Goal: Find specific page/section: Find specific page/section

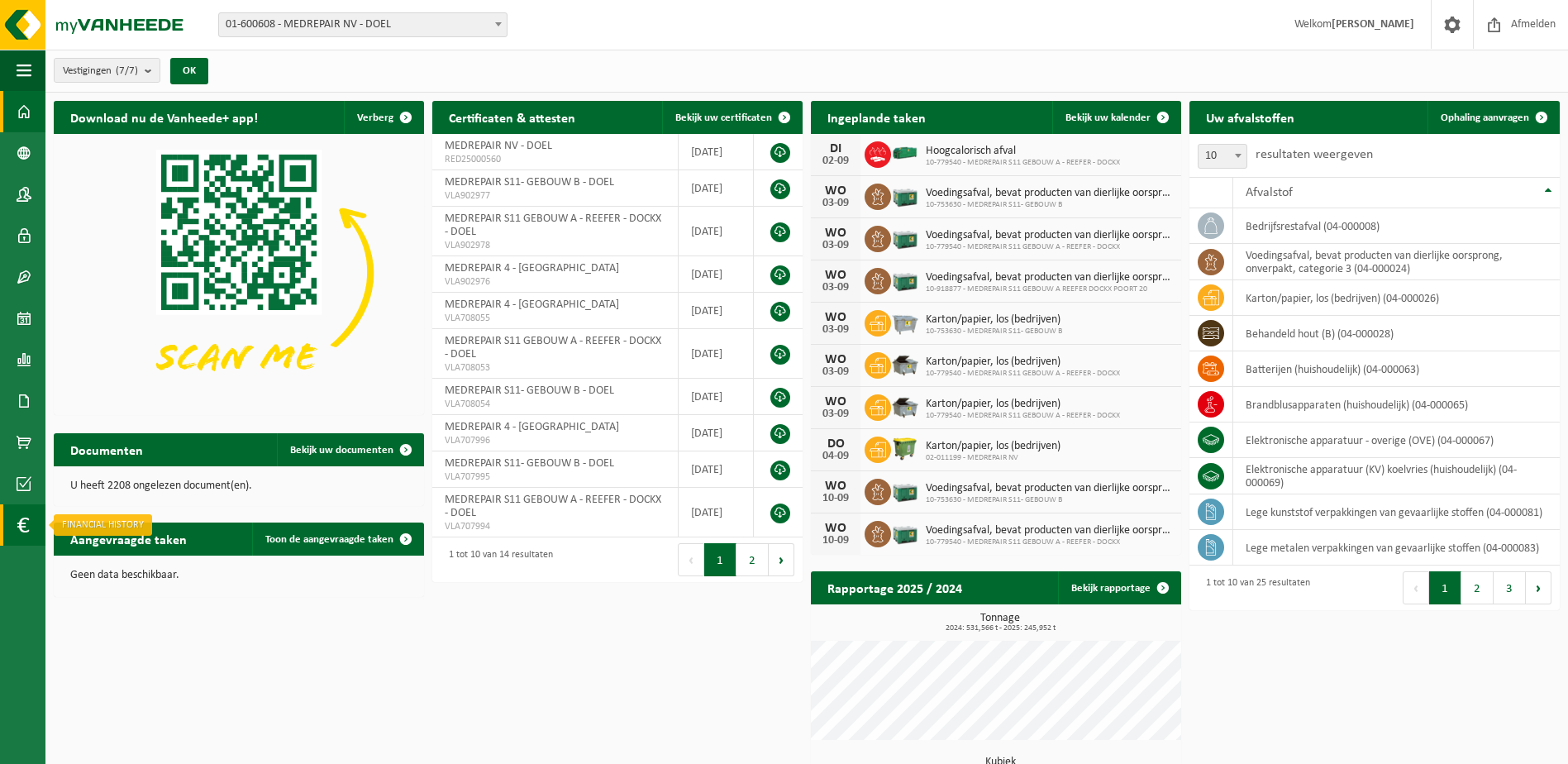
click at [23, 519] on span at bounding box center [23, 525] width 13 height 42
click at [127, 524] on span "In grafiekvorm" at bounding box center [133, 524] width 74 height 32
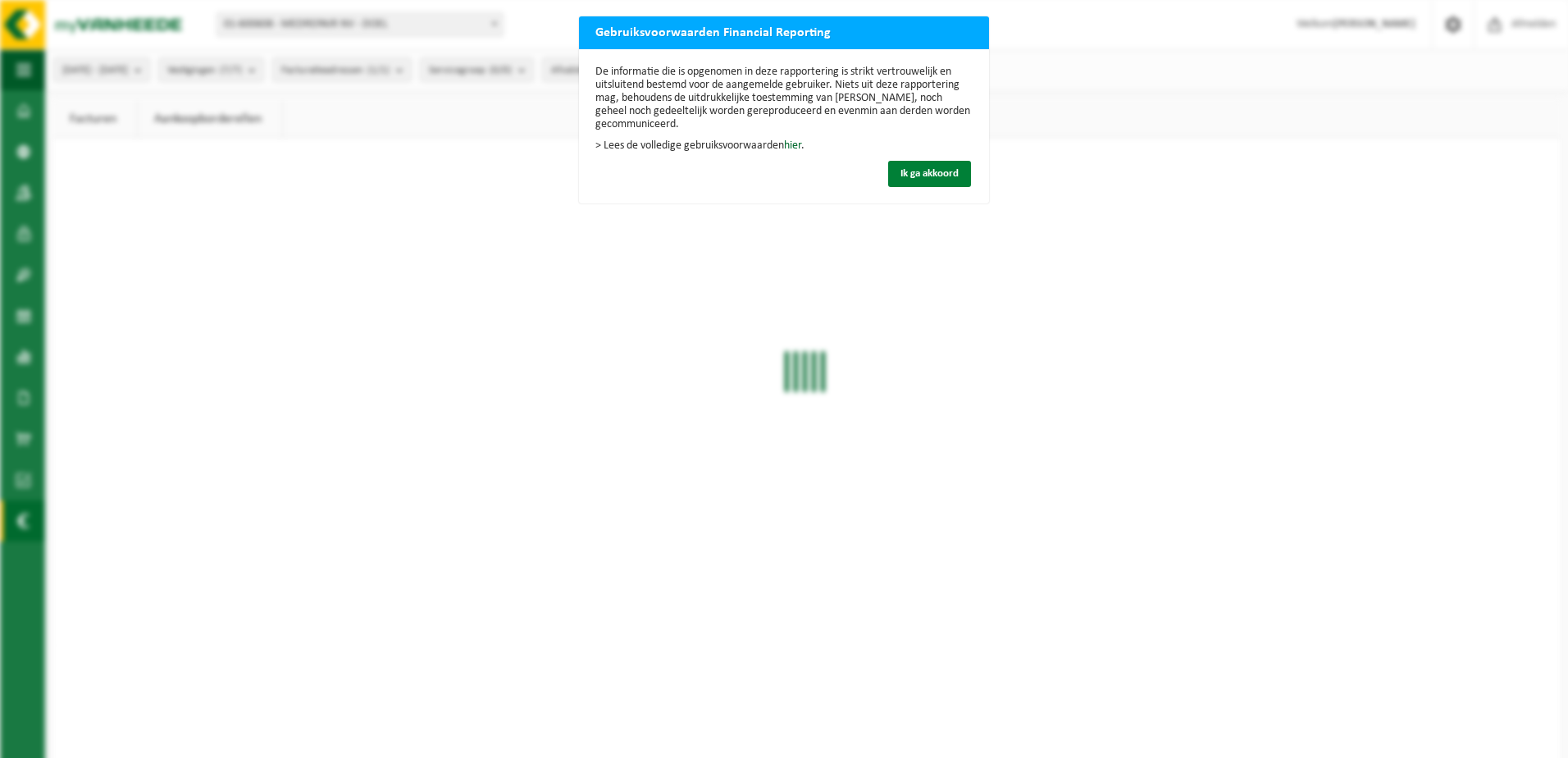
click at [934, 169] on span "Ik ga akkoord" at bounding box center [929, 174] width 58 height 11
